Goal: Ask a question

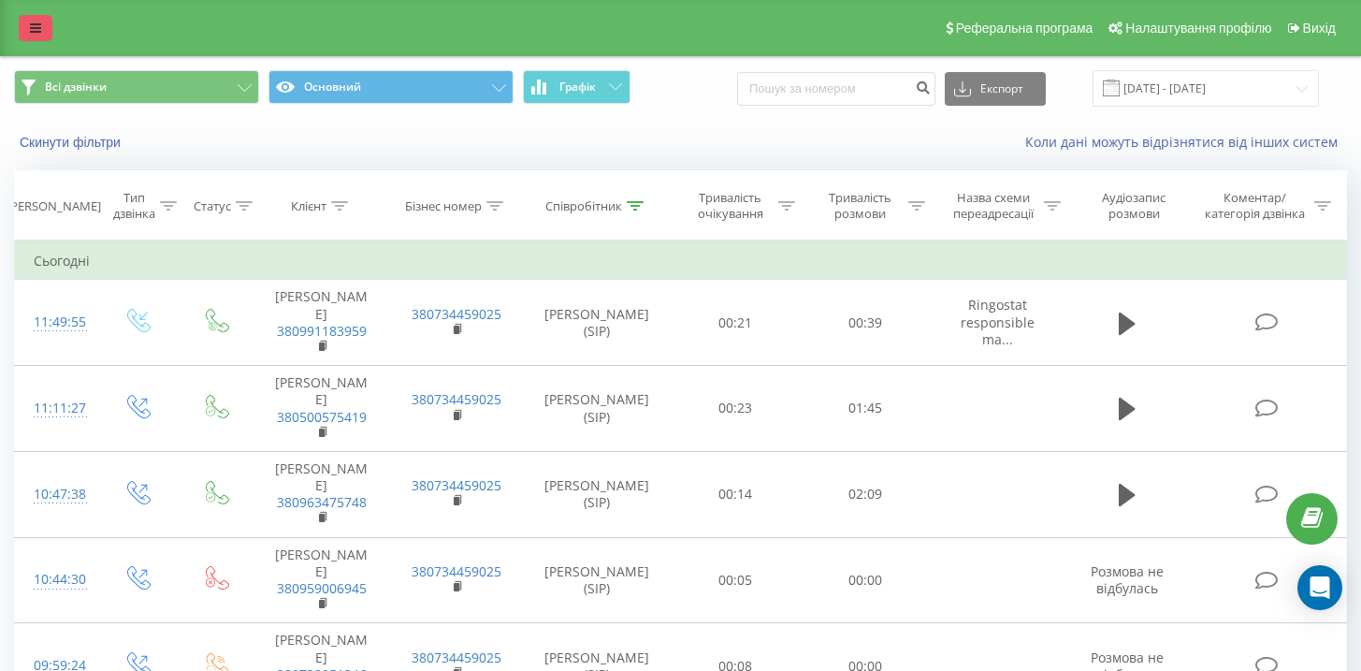
click at [34, 26] on icon at bounding box center [35, 28] width 11 height 13
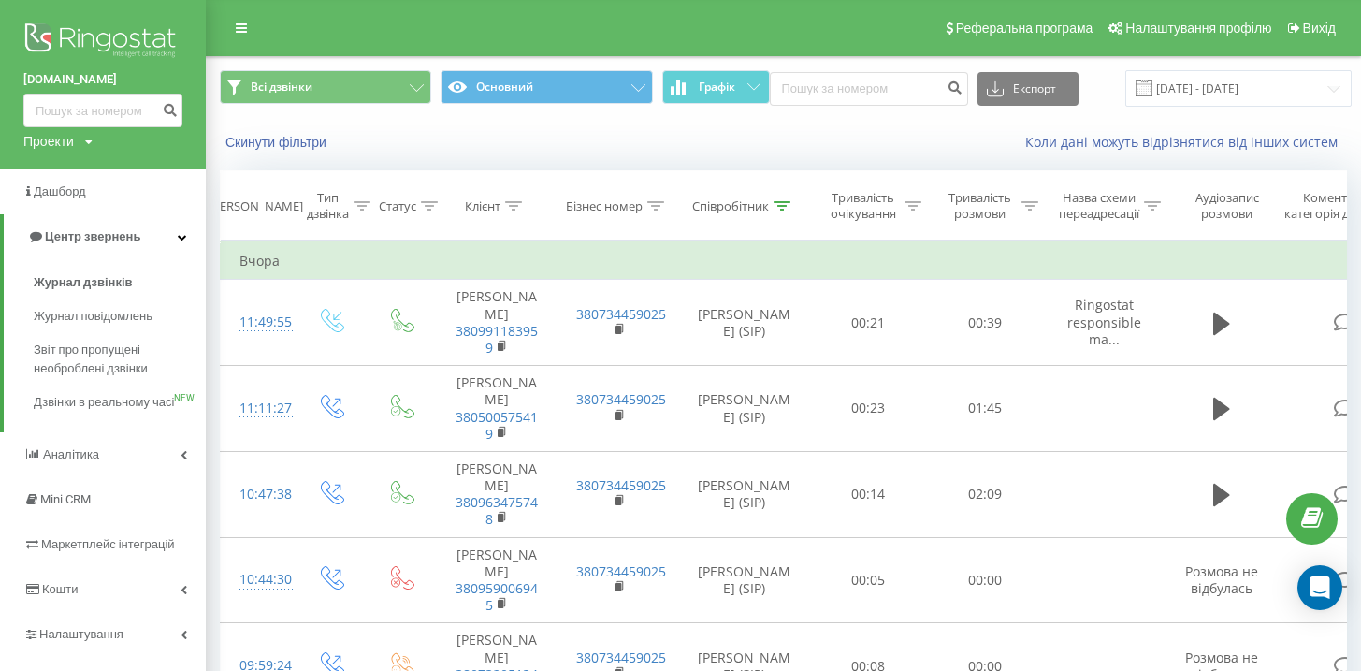
click at [82, 43] on img at bounding box center [102, 42] width 159 height 47
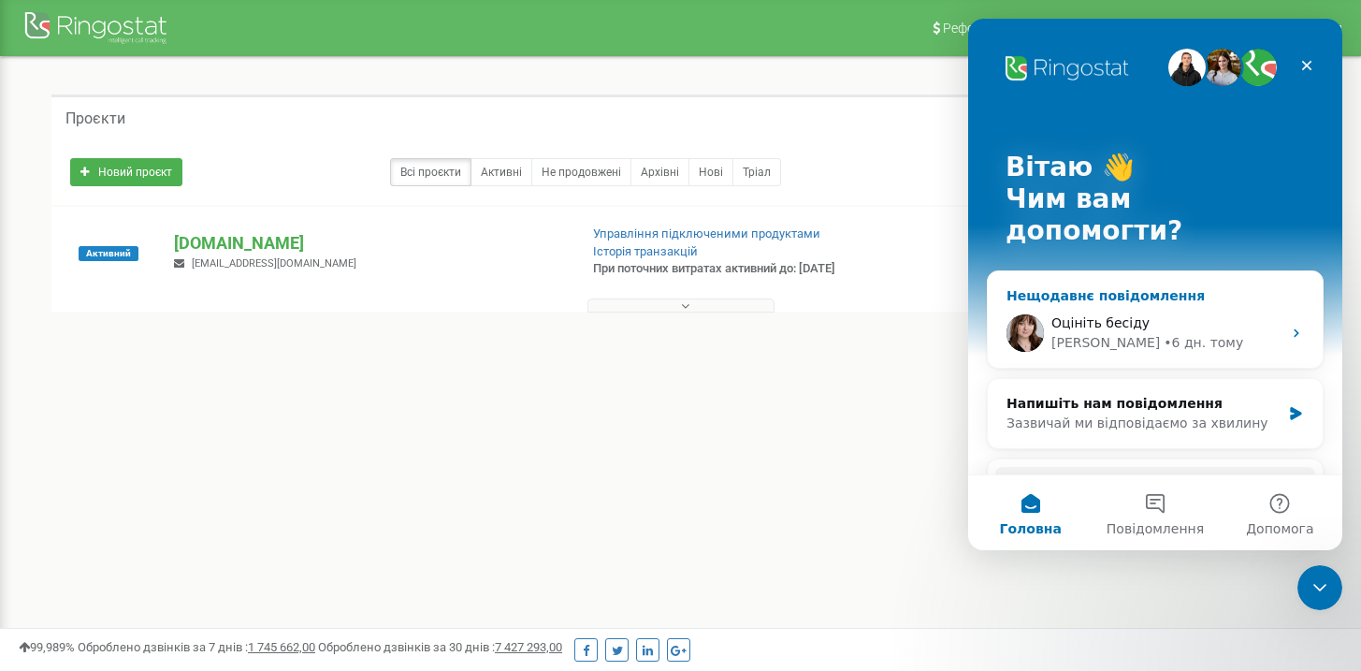
click at [1164, 333] on div "• 6 дн. тому" at bounding box center [1204, 343] width 80 height 20
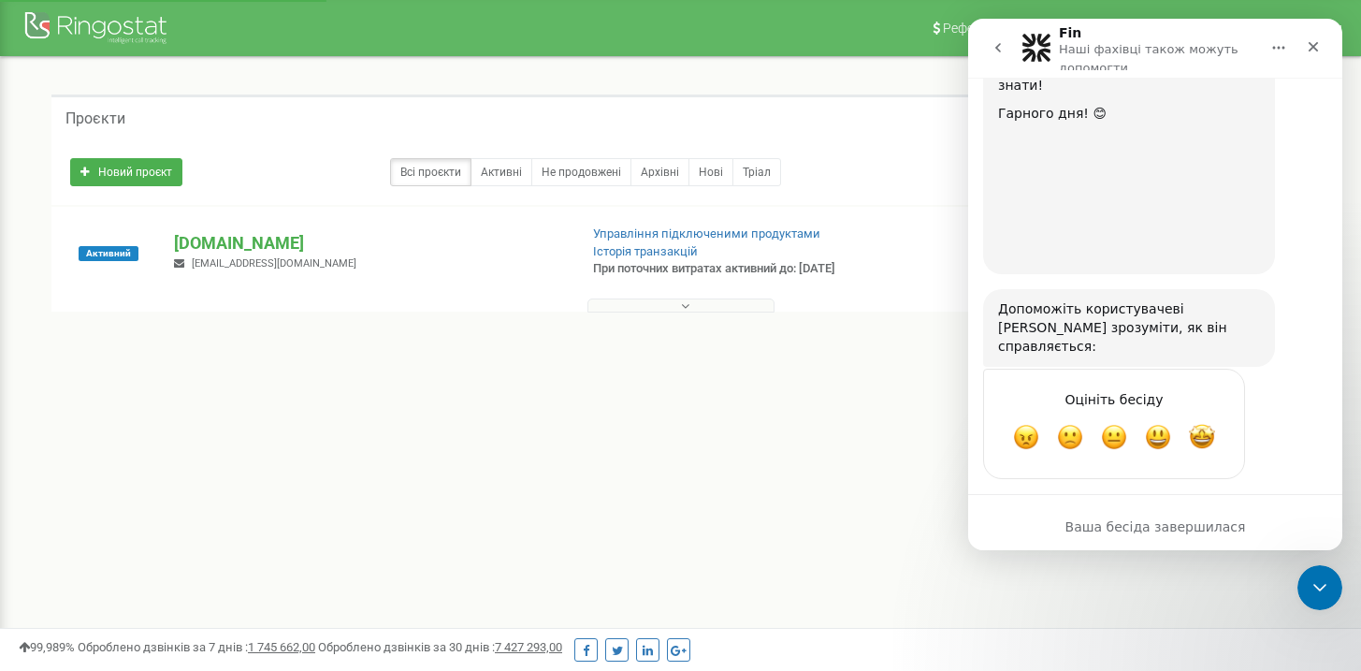
scroll to position [1377, 0]
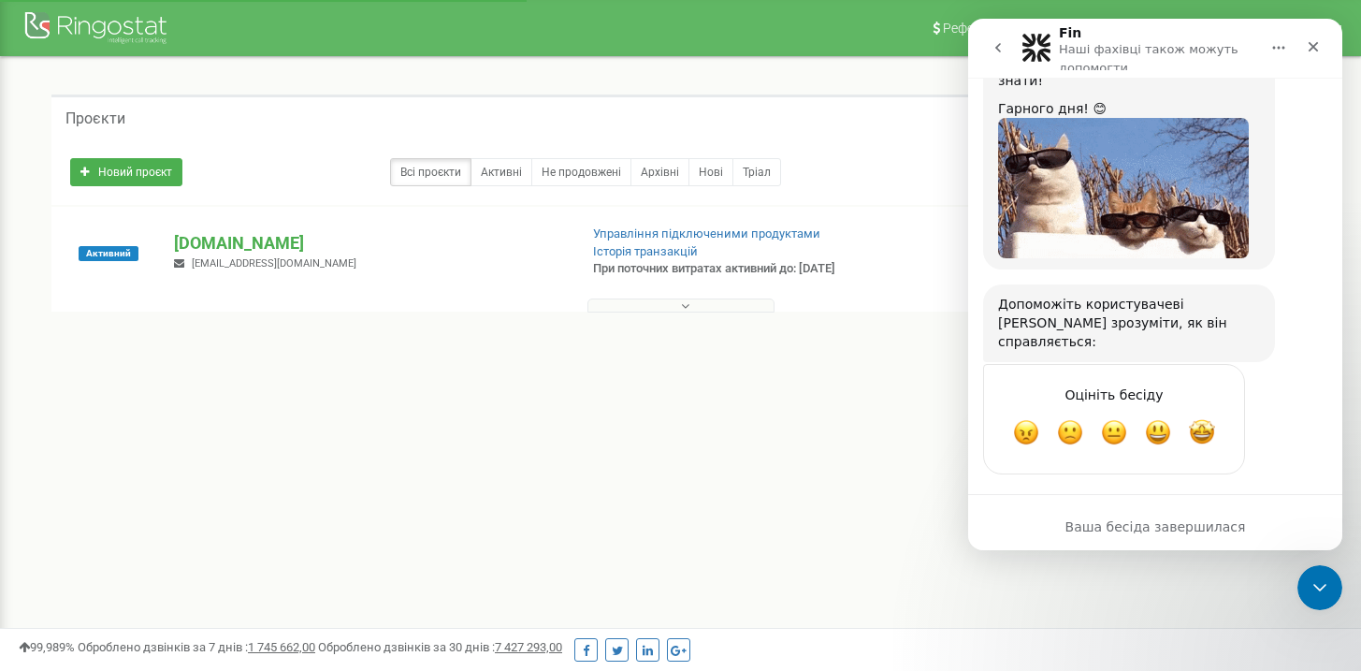
click at [990, 47] on button "go back" at bounding box center [998, 48] width 36 height 36
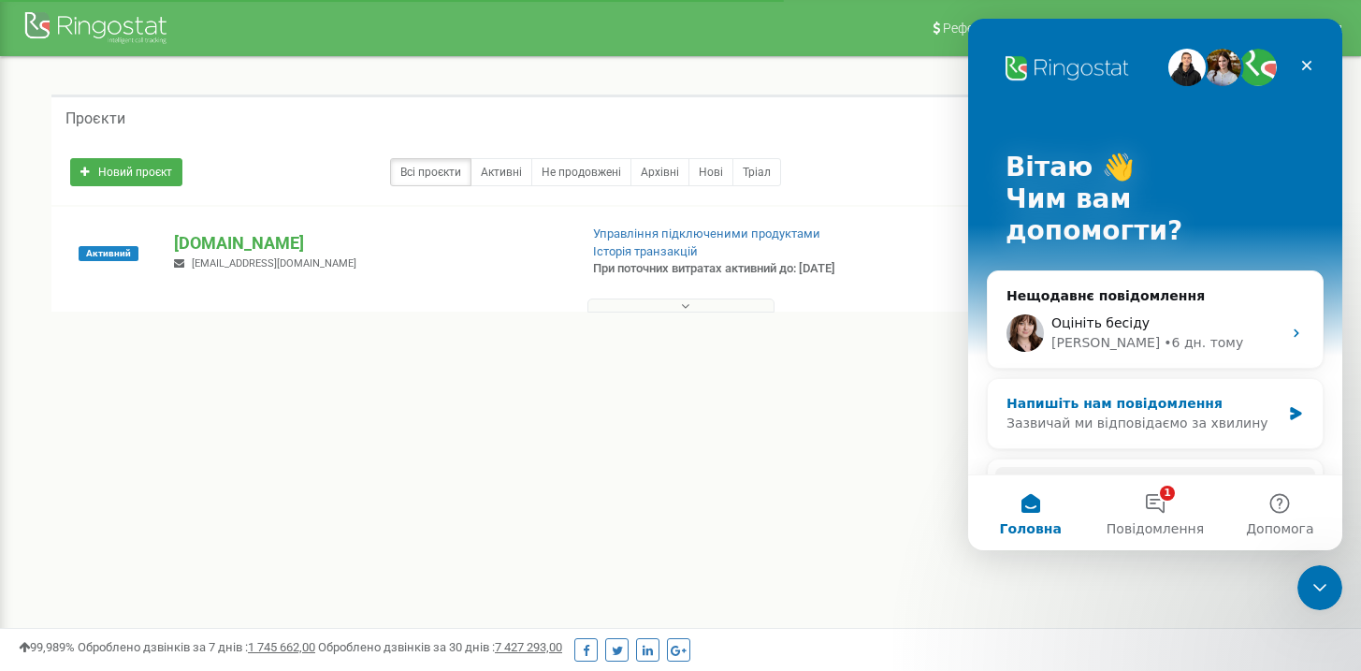
click at [1117, 394] on div "Напишіть нам повідомлення" at bounding box center [1144, 404] width 274 height 20
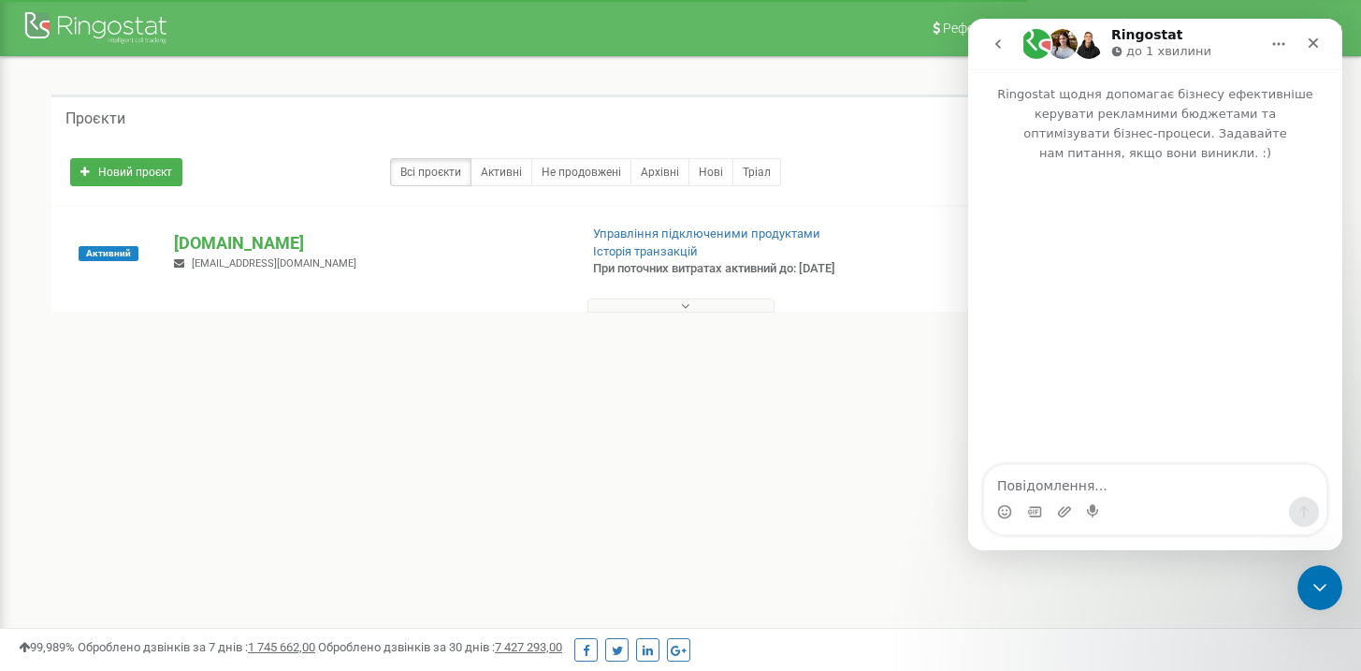
click at [1071, 461] on div "Месенджер Intercom" at bounding box center [1155, 315] width 374 height 304
click at [1087, 470] on textarea "Повідомлення..." at bounding box center [1155, 481] width 342 height 32
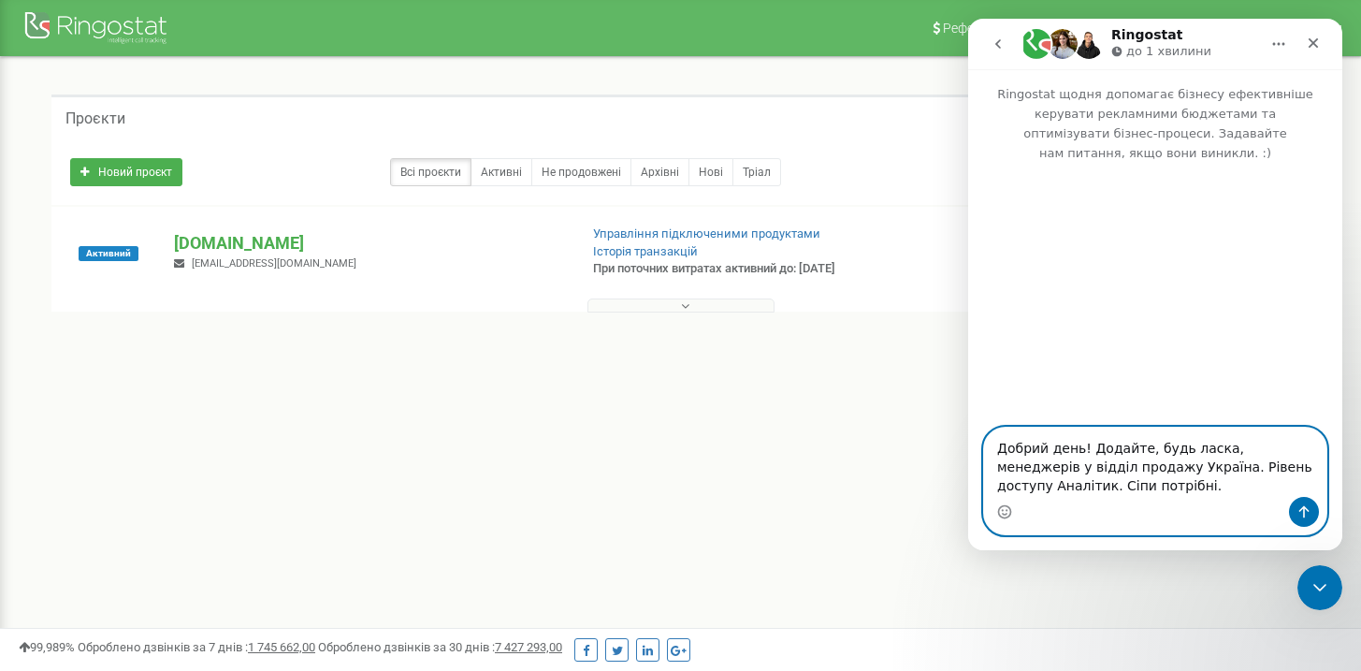
paste textarea "[PERSON_NAME] [EMAIL_ADDRESS][DOMAIN_NAME] [PERSON_NAME] [EMAIL_ADDRESS][DOMAIN…"
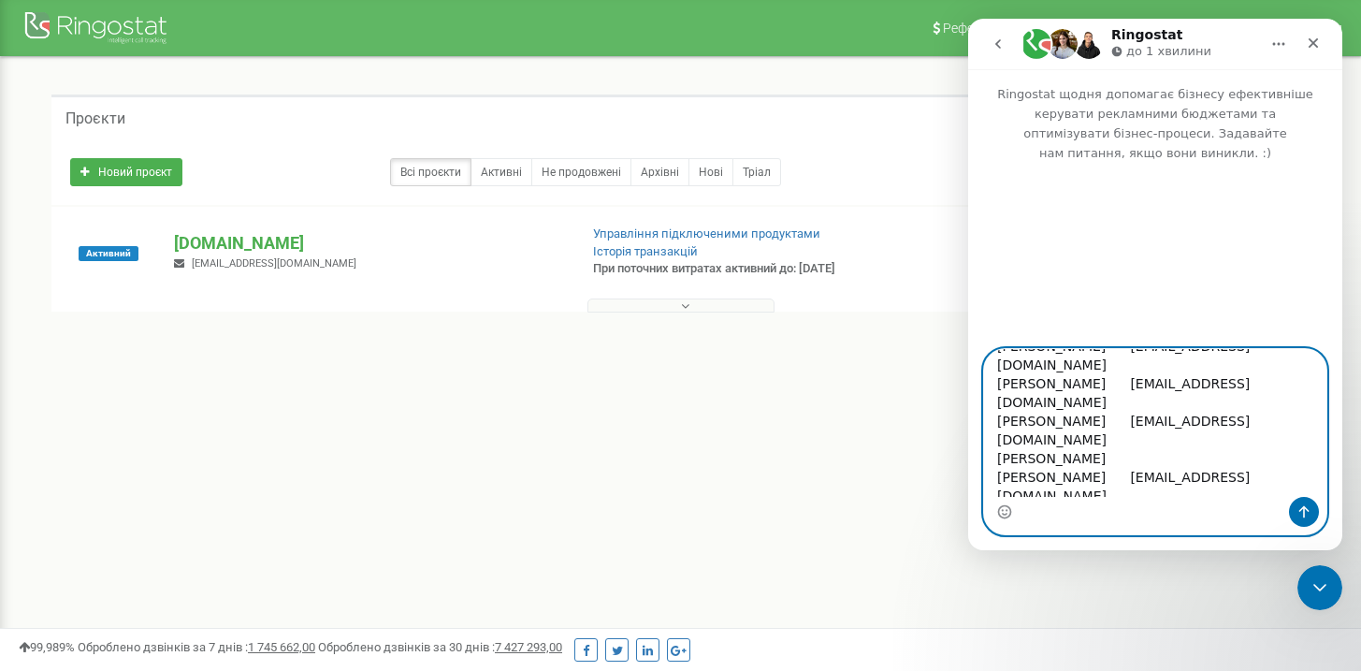
scroll to position [258, 0]
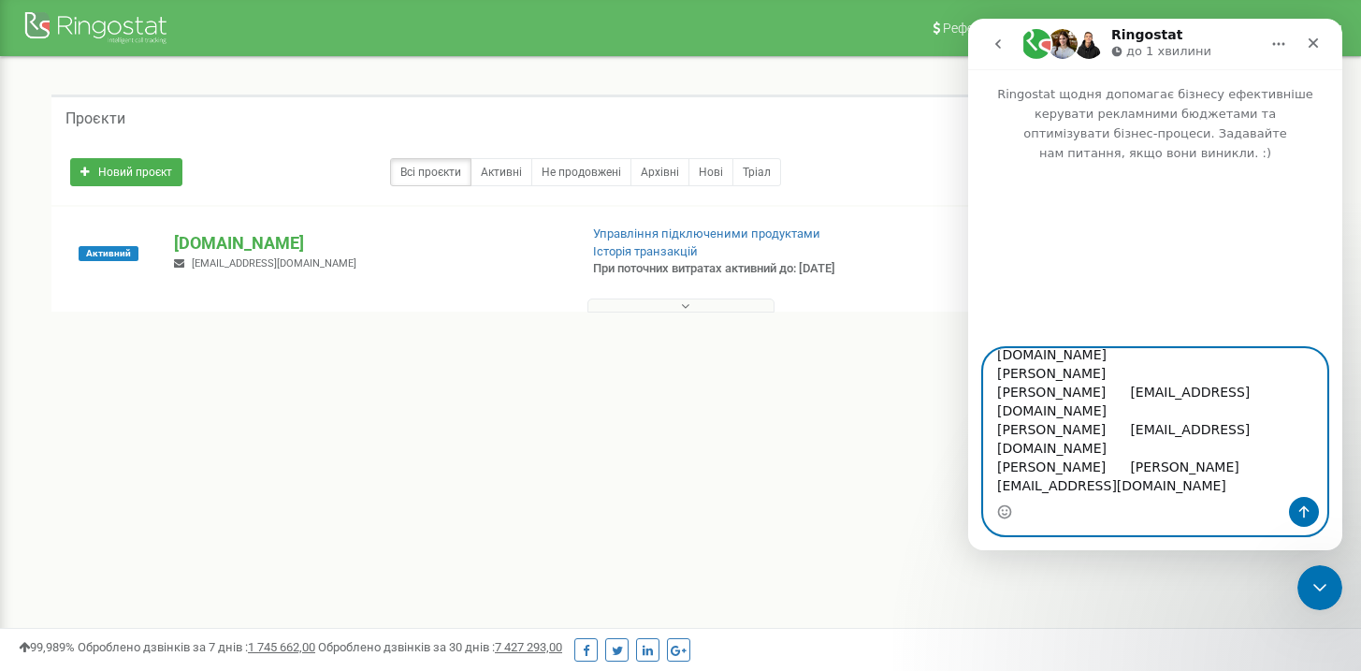
drag, startPoint x: 1268, startPoint y: 445, endPoint x: 999, endPoint y: 447, distance: 268.5
click at [997, 444] on textarea "Добрий день! Додайте, будь ласка, менеджерів у відділ продажу Україна. Рівень д…" at bounding box center [1155, 423] width 342 height 148
click at [1170, 390] on textarea "Добрий день! Додайте, будь ласка, менеджерів у відділ продажу Україна. Рівень д…" at bounding box center [1155, 423] width 342 height 148
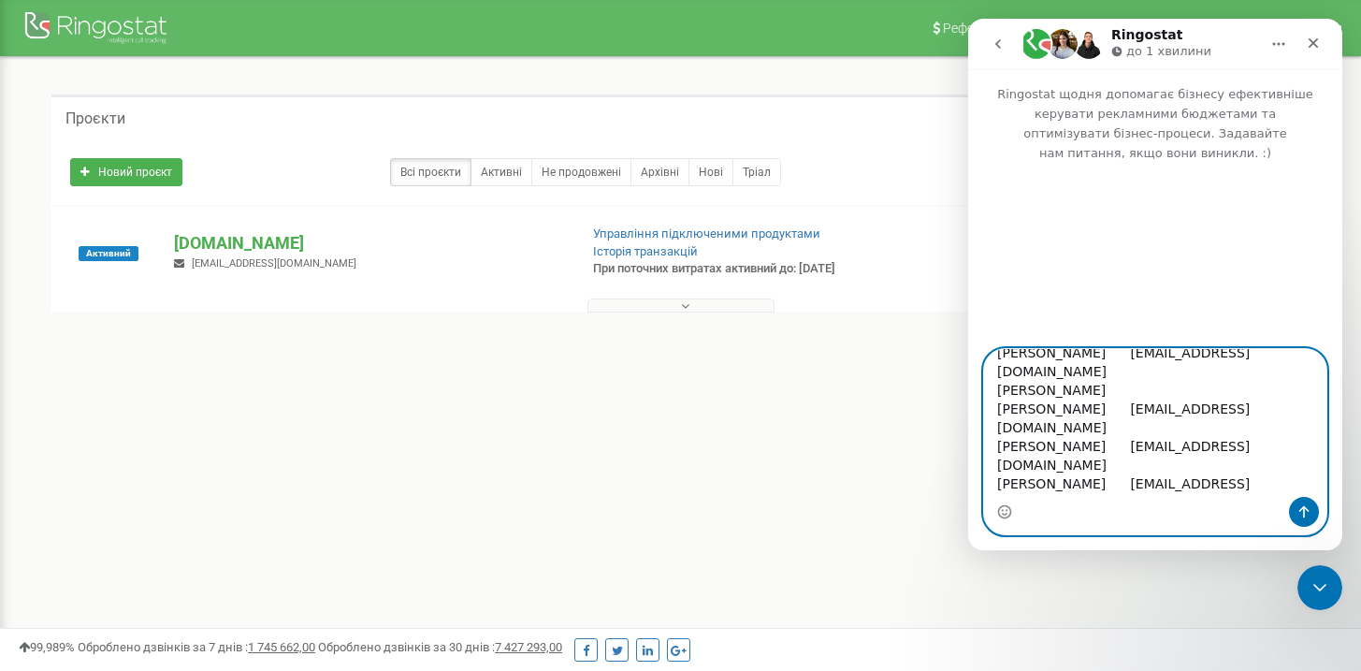
scroll to position [240, 0]
click at [1151, 384] on textarea "Добрий день! Додайте, будь ласка, менеджерів у відділ продажу Україна. Рівень д…" at bounding box center [1155, 423] width 342 height 148
click at [1149, 389] on textarea "Добрий день! Додайте, будь ласка, менеджерів у відділ продажу Україна. Рівень д…" at bounding box center [1155, 423] width 342 height 148
click at [1264, 372] on textarea "Добрий день! Додайте, будь ласка, менеджерів у відділ продажу Україна. Рівень д…" at bounding box center [1155, 423] width 342 height 148
click at [1118, 371] on textarea "Добрий день! Додайте, будь ласка, менеджерів у відділ продажу Україна. Рівень д…" at bounding box center [1155, 423] width 342 height 148
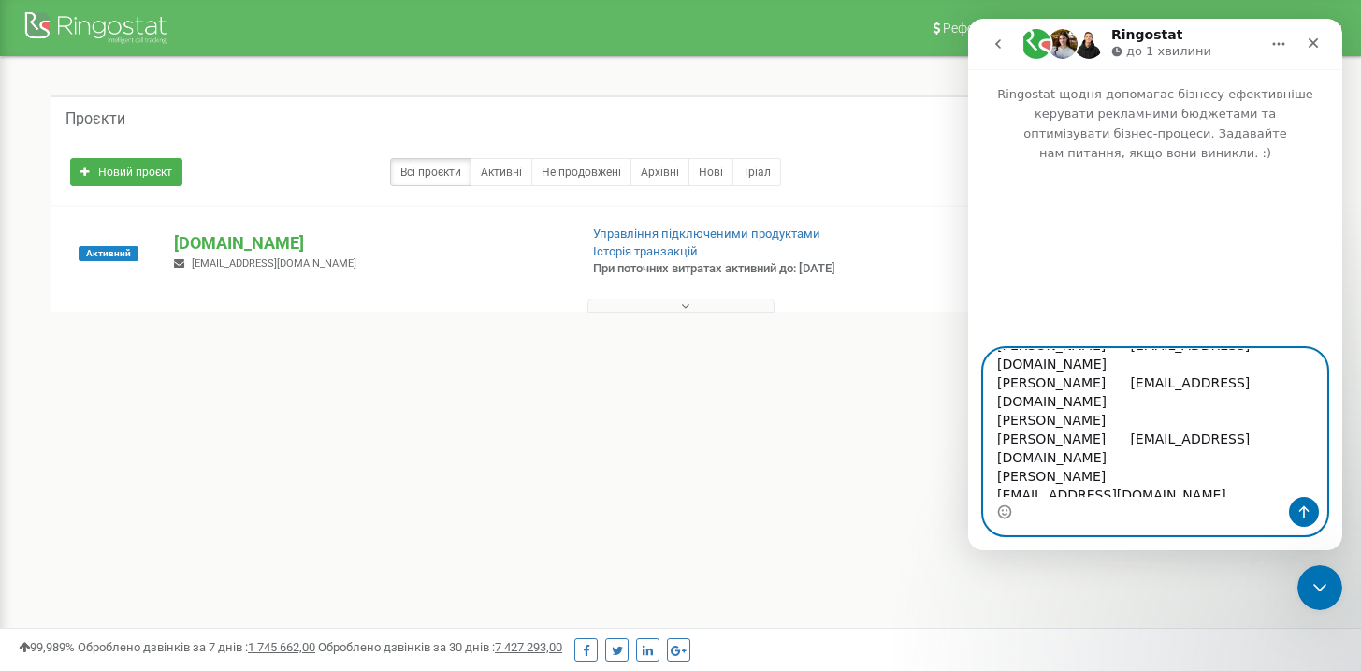
scroll to position [197, 0]
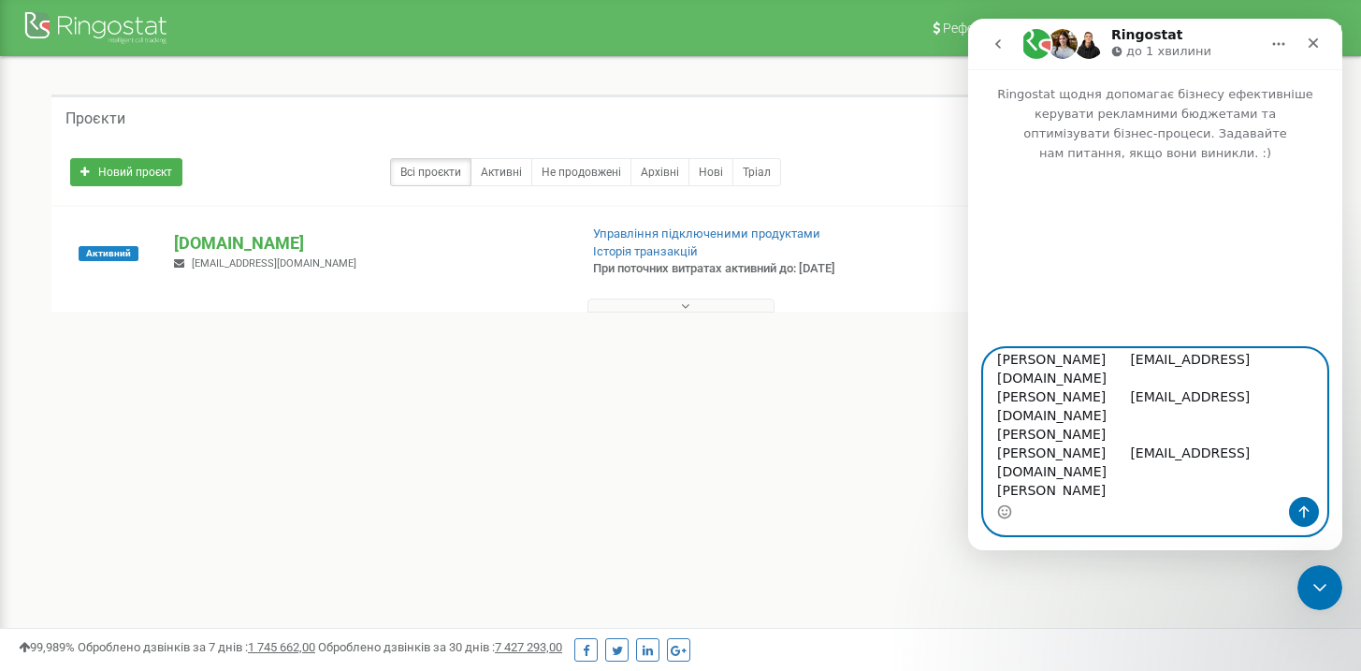
click at [1115, 393] on textarea "Добрий день! Додайте, будь ласка, менеджерів у відділ продажу Україна. Рівень д…" at bounding box center [1155, 423] width 342 height 148
click at [1163, 416] on textarea "Добрий день! Додайте, будь ласка, менеджерів у відділ продажу Україна. Рівень д…" at bounding box center [1155, 423] width 342 height 148
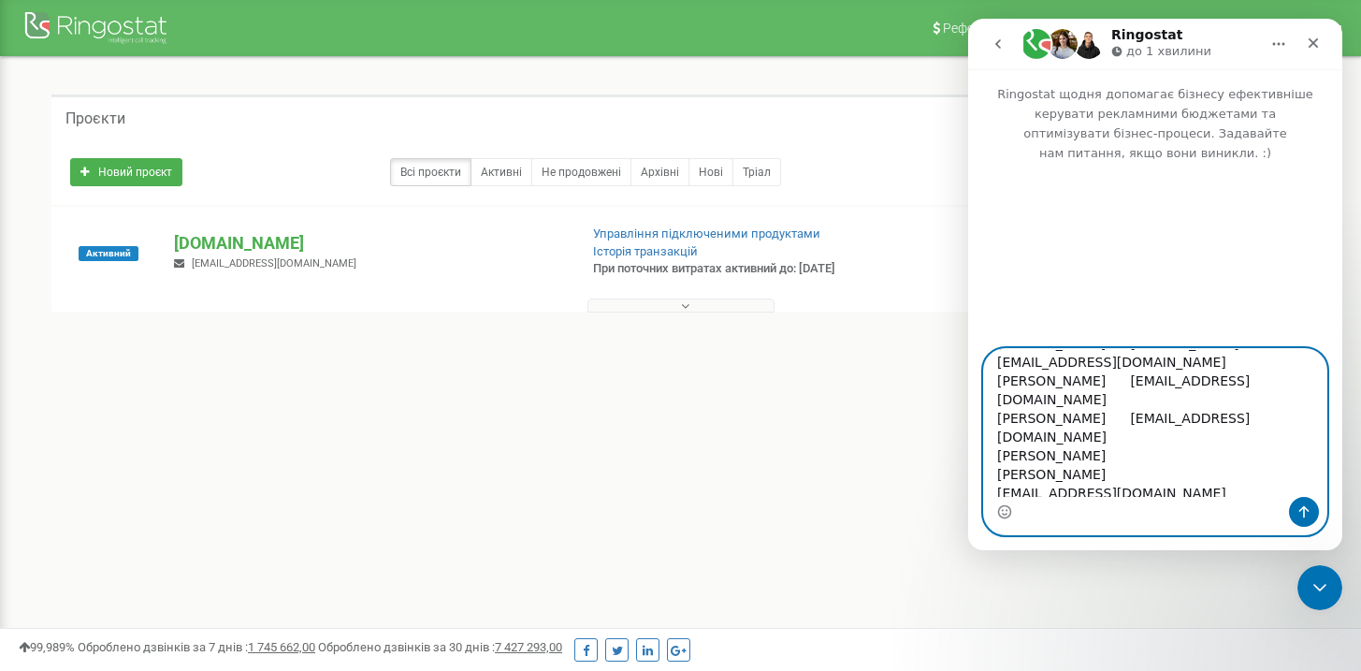
scroll to position [175, 0]
drag, startPoint x: 1117, startPoint y: 401, endPoint x: 1000, endPoint y: 401, distance: 116.9
click at [1000, 401] on textarea "Добрий день! Додайте, будь ласка, менеджерів у відділ продажу Україна. Рівень д…" at bounding box center [1155, 423] width 342 height 148
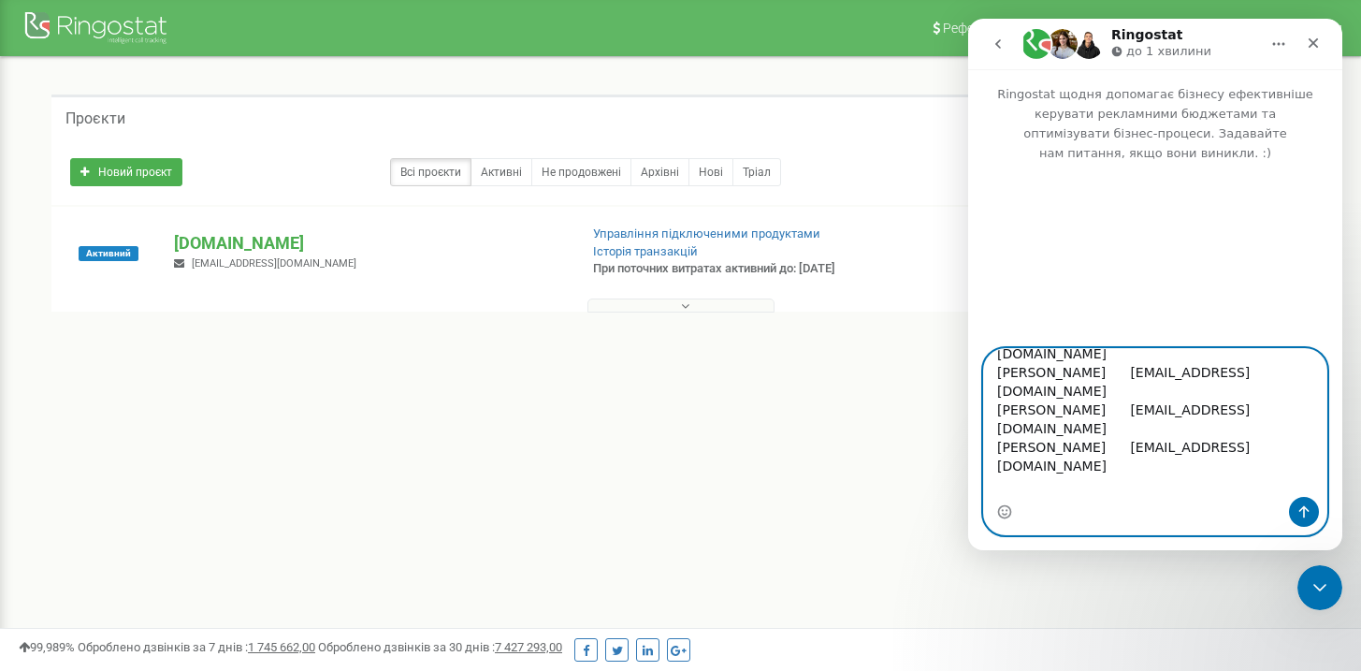
scroll to position [145, 0]
click at [1113, 370] on textarea "Добрий день! Додайте, будь ласка, менеджерів у відділ продажу Україна. Рівень д…" at bounding box center [1155, 423] width 342 height 148
click at [1134, 395] on textarea "Добрий день! Додайте, будь ласка, менеджерів у відділ продажу Україна. Рівень д…" at bounding box center [1155, 423] width 342 height 148
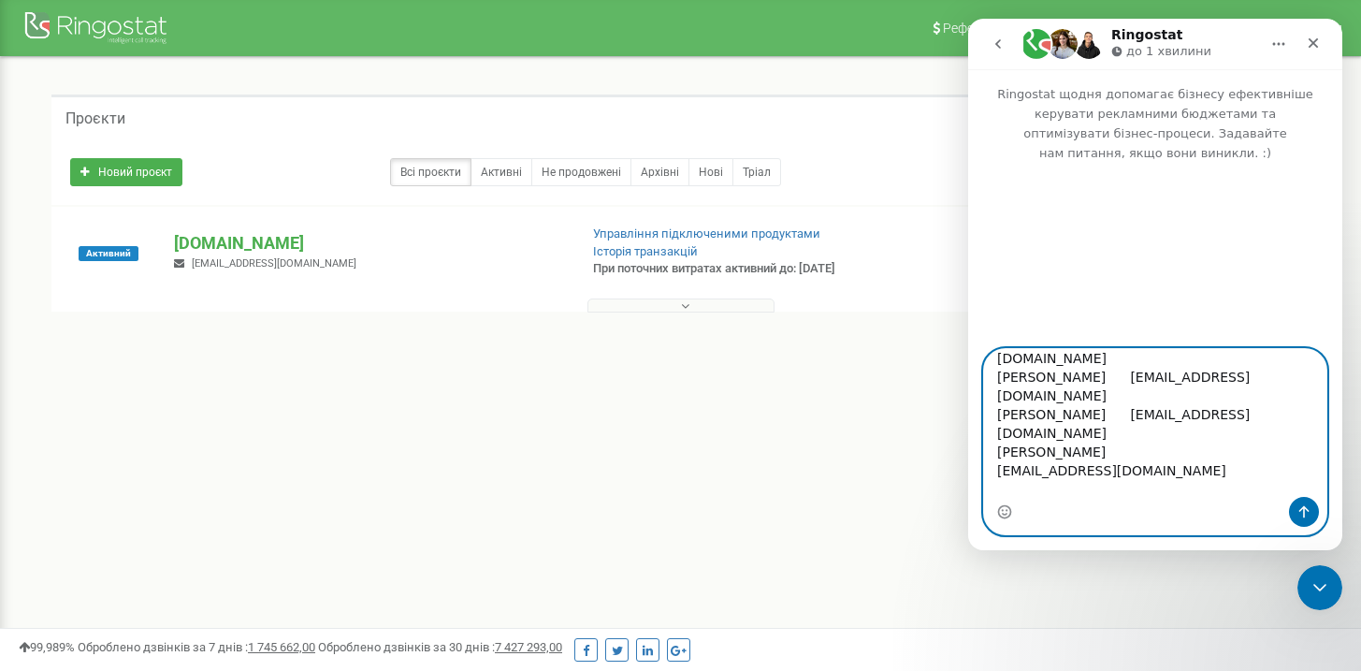
scroll to position [76, 0]
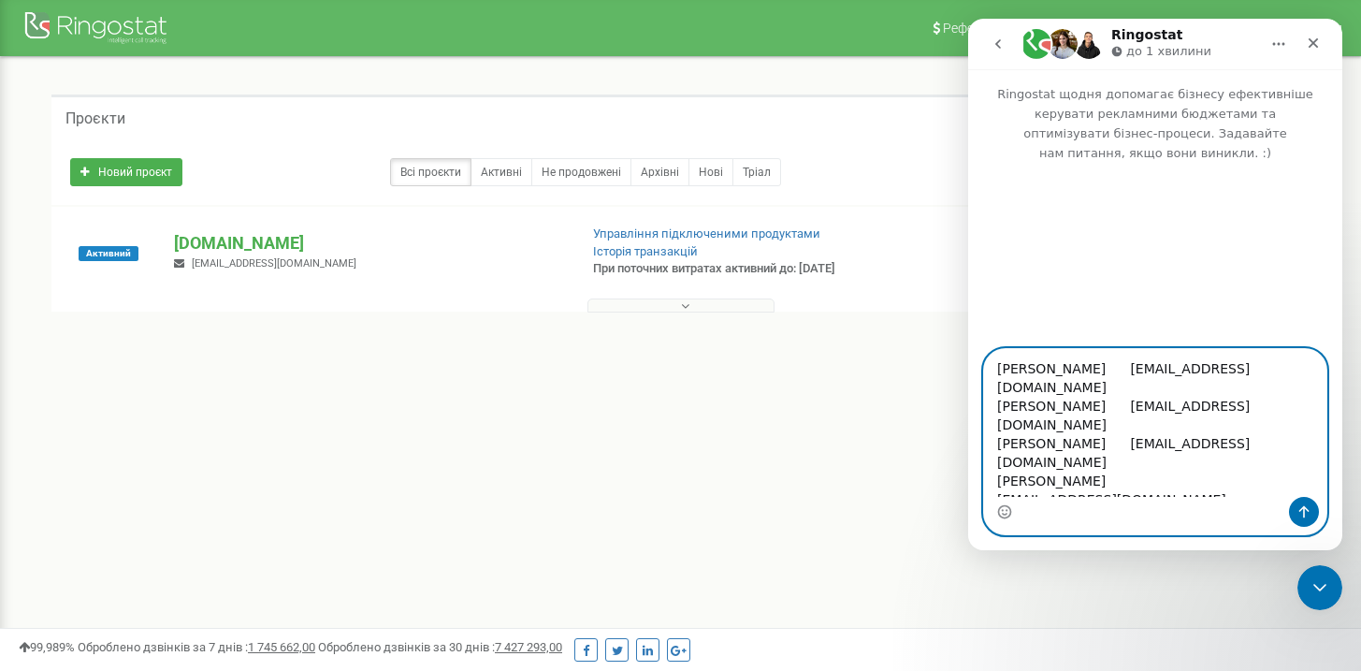
click at [1172, 425] on textarea "Добрий день! Додайте, будь ласка, менеджерів у відділ продажу Україна. Рівень д…" at bounding box center [1155, 423] width 342 height 148
click at [1114, 388] on textarea "Добрий день! Додайте, будь ласка, менеджерів у відділ продажу Україна. Рівень д…" at bounding box center [1155, 423] width 342 height 148
click at [1168, 405] on textarea "Добрий день! Додайте, будь ласка, менеджерів у відділ продажу Україна. Рівень д…" at bounding box center [1155, 423] width 342 height 148
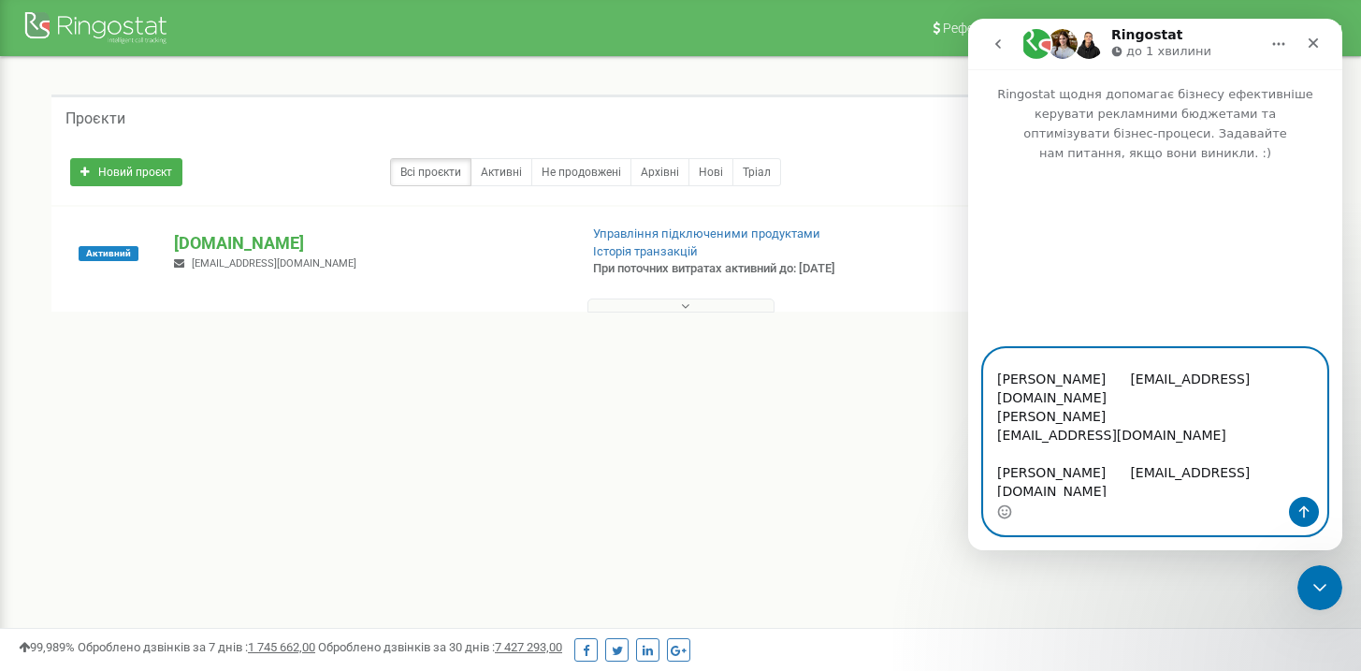
scroll to position [63, 0]
click at [1086, 378] on textarea "Добрий день! Додайте, будь ласка, менеджерів у відділ продажу Україна. Рівень д…" at bounding box center [1155, 423] width 342 height 148
click at [1170, 399] on textarea "Добрий день! Додайте, будь ласка, менеджерів у відділ продажу Україна. Рівень д…" at bounding box center [1155, 423] width 342 height 148
drag, startPoint x: 1155, startPoint y: 438, endPoint x: 989, endPoint y: 414, distance: 168.2
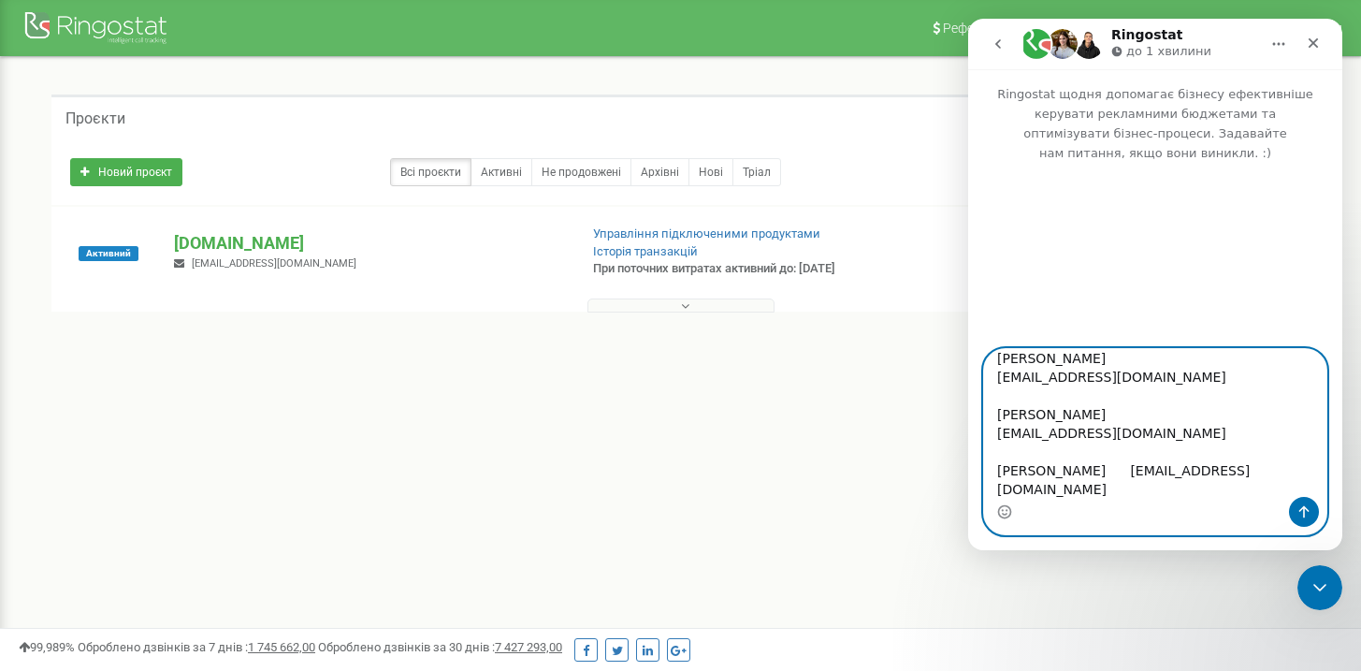
click at [989, 414] on textarea "Добрий день! Додайте, будь ласка, менеджерів у відділ продажу Україна. Рівень д…" at bounding box center [1155, 423] width 342 height 148
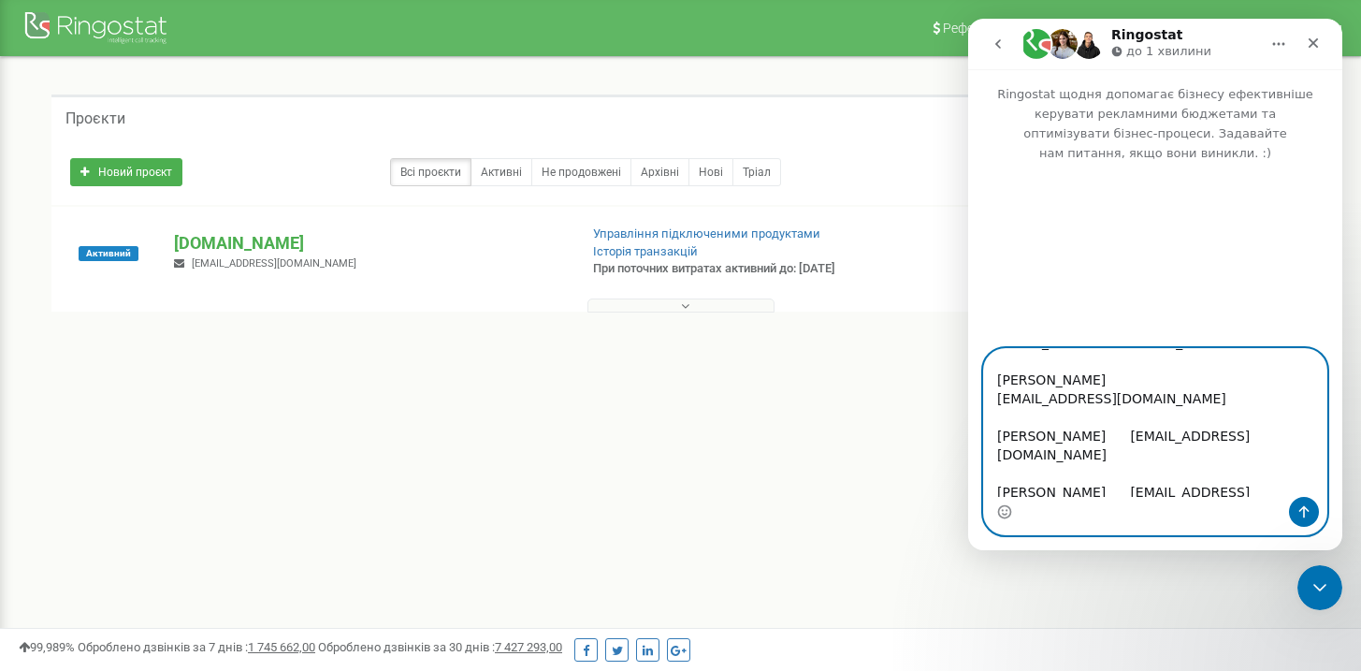
scroll to position [427, 0]
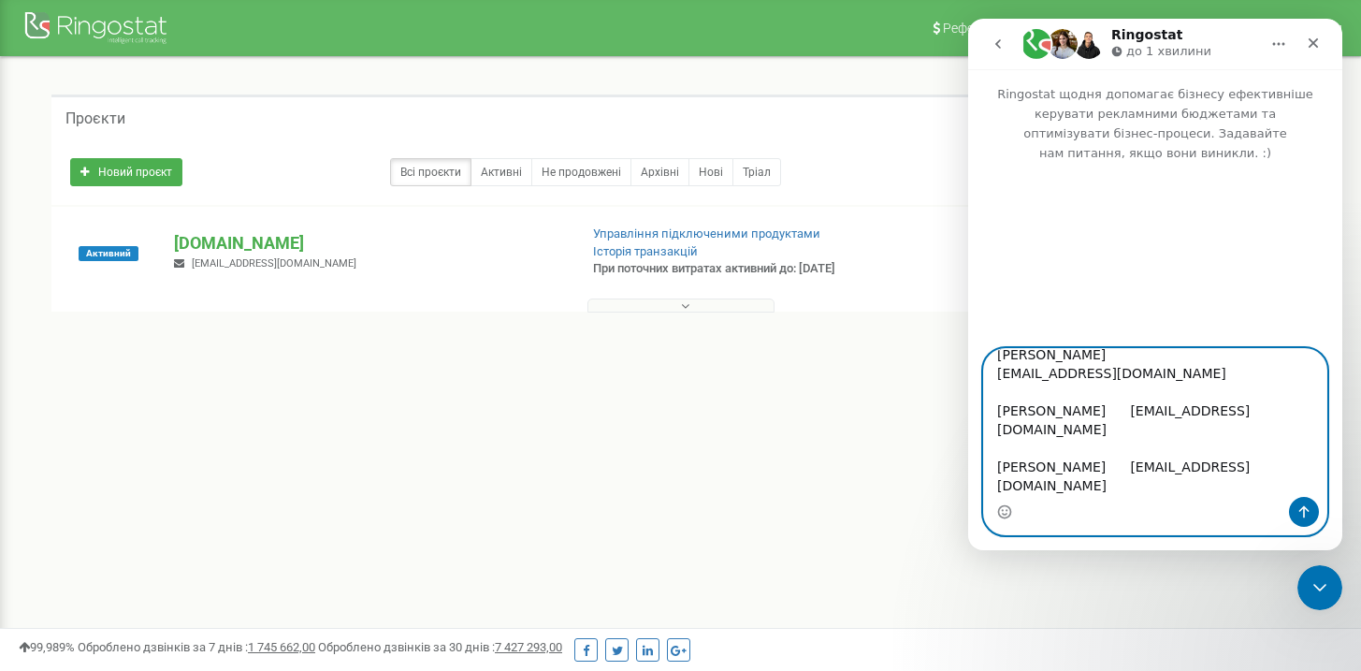
type textarea "Добрий день! Додайте, будь ласка, менеджерів у відділ продажу Україна. Рівень д…"
click at [1307, 511] on icon "Надіслати повідомлення…" at bounding box center [1304, 511] width 15 height 15
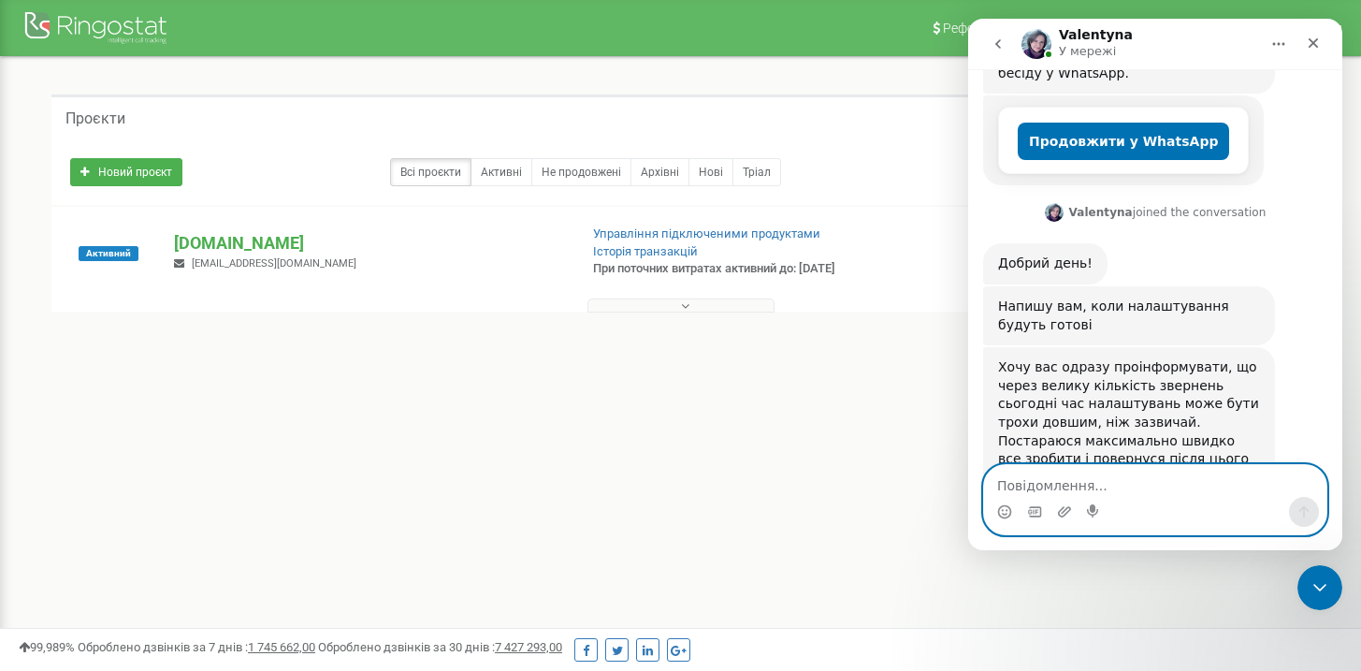
scroll to position [863, 0]
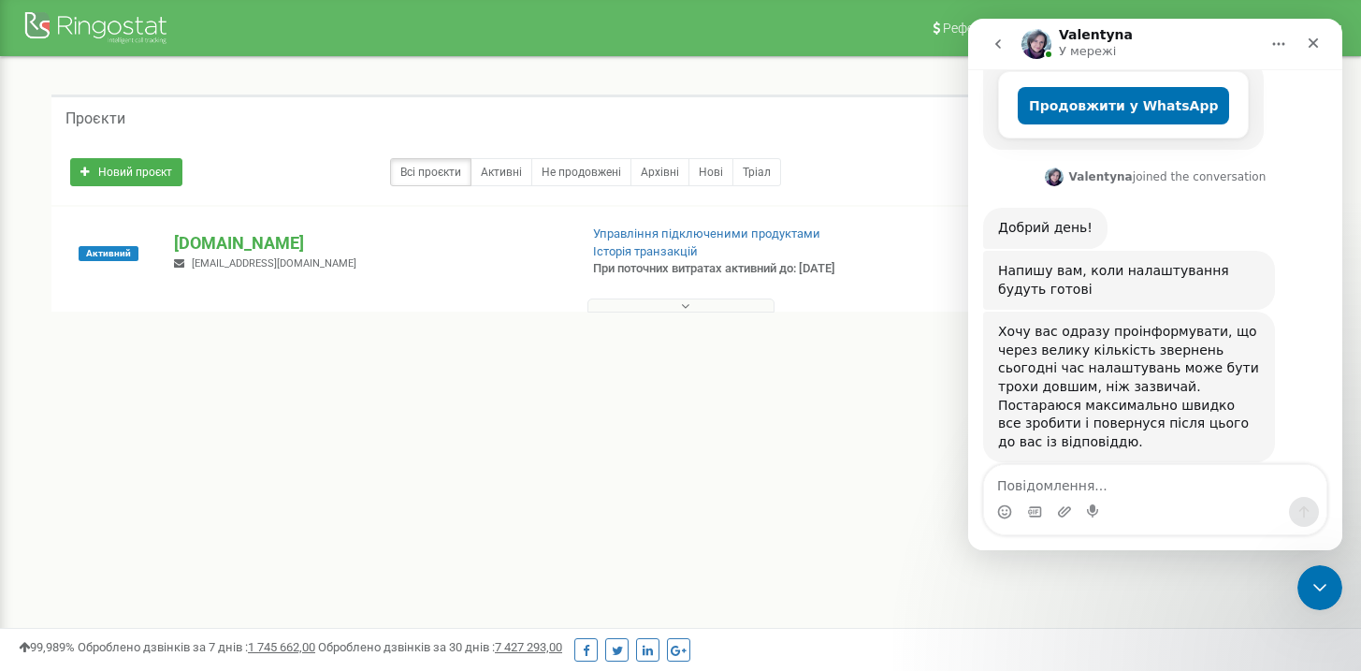
drag, startPoint x: 833, startPoint y: 544, endPoint x: 823, endPoint y: 551, distance: 12.0
click at [833, 544] on div "Реферальна програма Налаштування профілю Вихід Проєкти Новий проєкт Всі проєкти…" at bounding box center [680, 561] width 1361 height 1123
click at [840, 502] on div "Реферальна програма Налаштування профілю Вихід Проєкти Новий проєкт Всі проєкти…" at bounding box center [680, 561] width 1361 height 1123
drag, startPoint x: 784, startPoint y: 437, endPoint x: 805, endPoint y: 442, distance: 22.2
click at [784, 438] on div "Реферальна програма Налаштування профілю Вихід Проєкти Новий проєкт Всі проєкти…" at bounding box center [680, 561] width 1361 height 1123
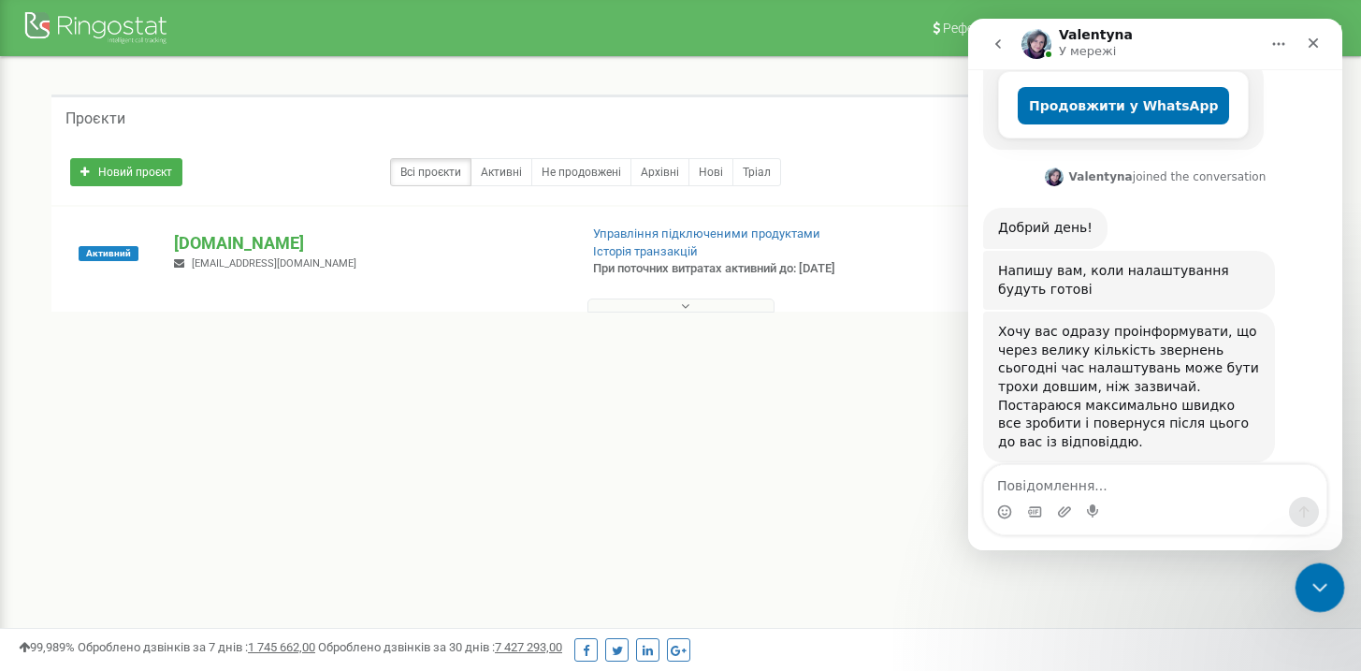
click at [1305, 581] on div "Закрити програму для спілкування Intercom" at bounding box center [1317, 584] width 45 height 45
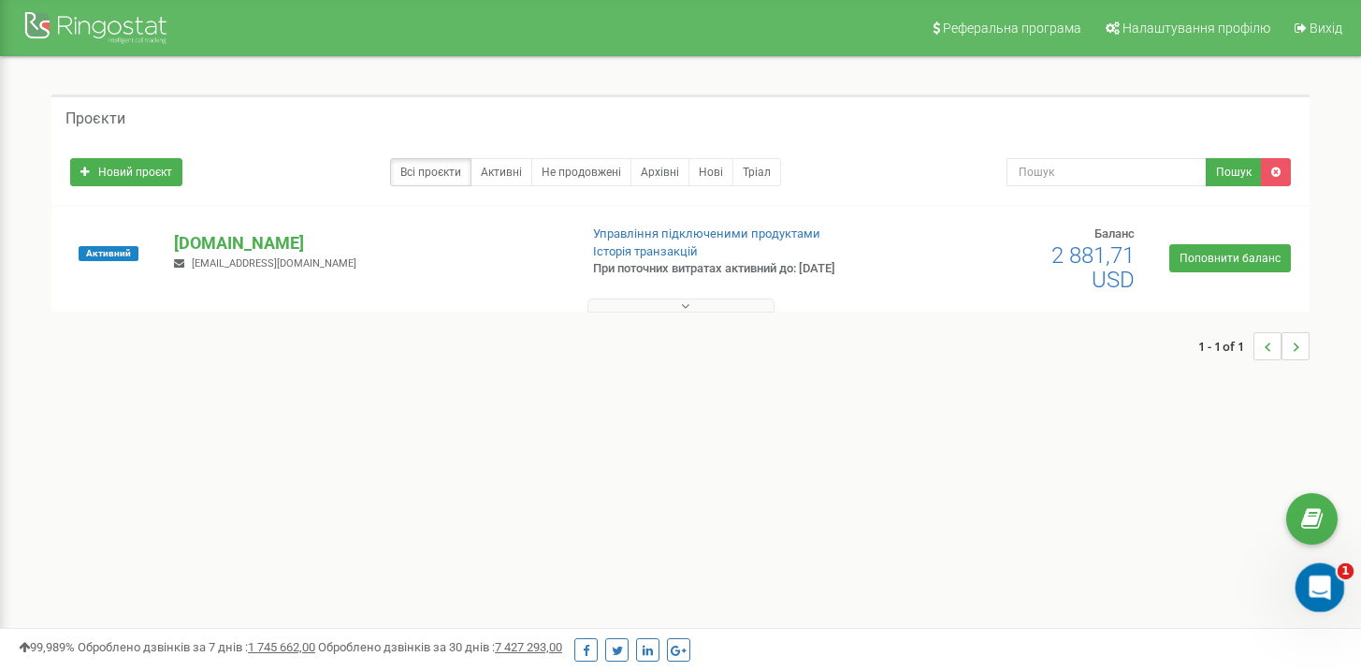
click at [1309, 594] on div "Відкрити програму для спілкування Intercom" at bounding box center [1317, 585] width 62 height 62
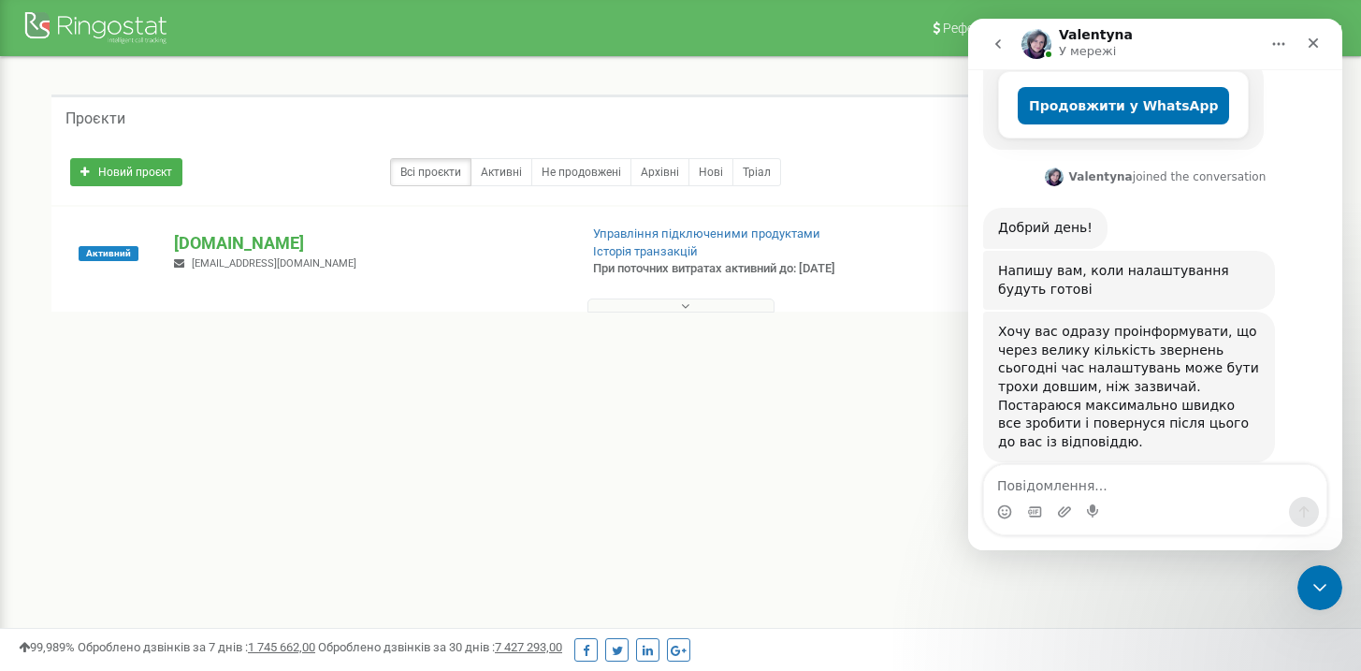
click at [809, 483] on div "Реферальна програма Налаштування профілю Вихід Проєкти Новий проєкт Всі проєкти…" at bounding box center [680, 561] width 1361 height 1123
